Goal: Book appointment/travel/reservation

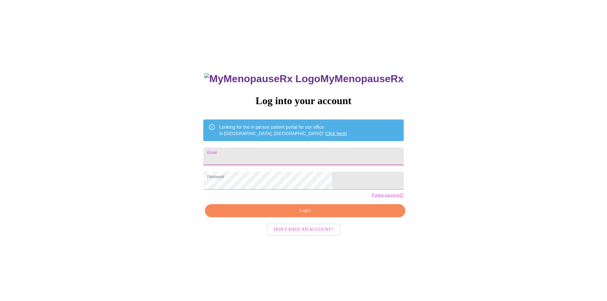
click at [270, 152] on input "Email" at bounding box center [303, 157] width 200 height 18
type input "[EMAIL_ADDRESS][DOMAIN_NAME]"
click at [302, 215] on span "Login" at bounding box center [305, 211] width 186 height 8
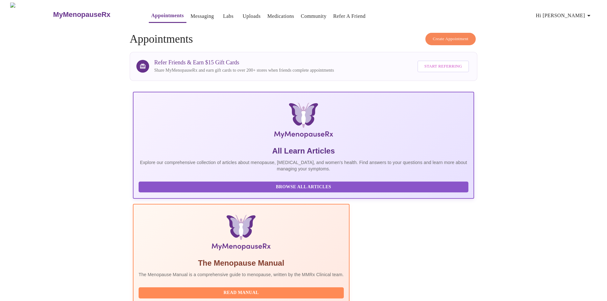
scroll to position [165, 0]
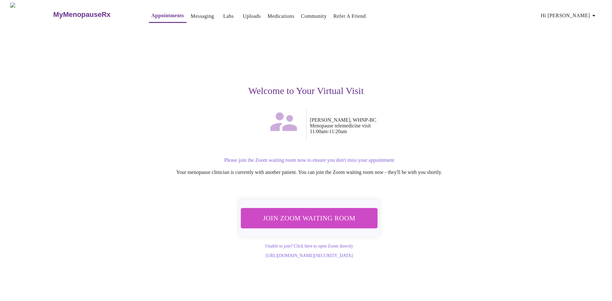
click at [313, 218] on span "Join Zoom Waiting Room" at bounding box center [309, 218] width 120 height 12
